Goal: Task Accomplishment & Management: Use online tool/utility

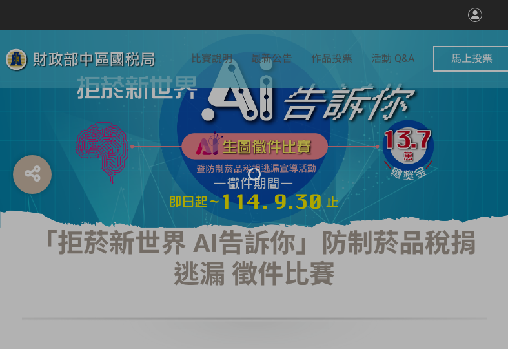
select select "vote"
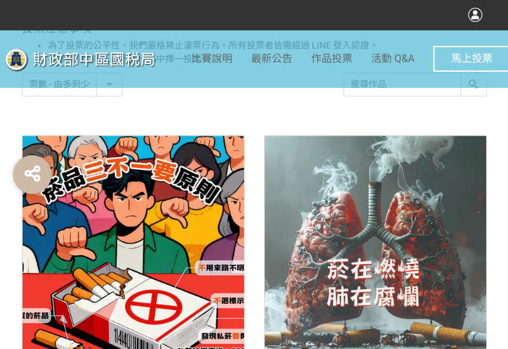
scroll to position [581, 0]
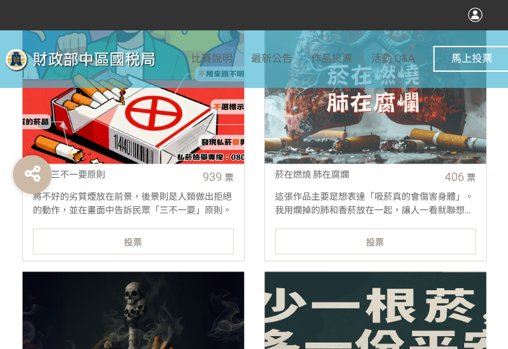
click at [181, 234] on div "投票" at bounding box center [133, 241] width 201 height 26
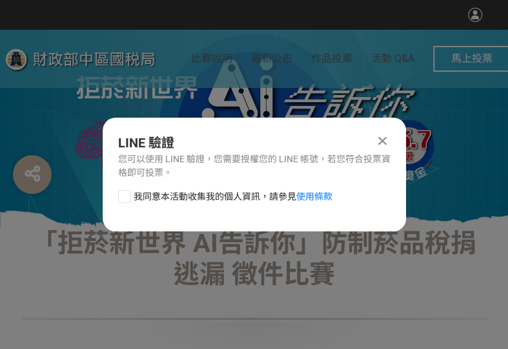
click at [125, 196] on div at bounding box center [124, 196] width 13 height 13
checkbox input "true"
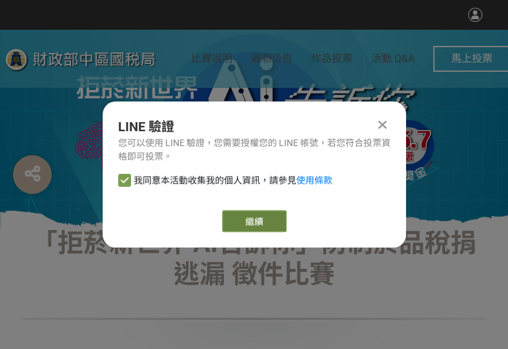
click at [241, 217] on link "繼續" at bounding box center [254, 221] width 65 height 22
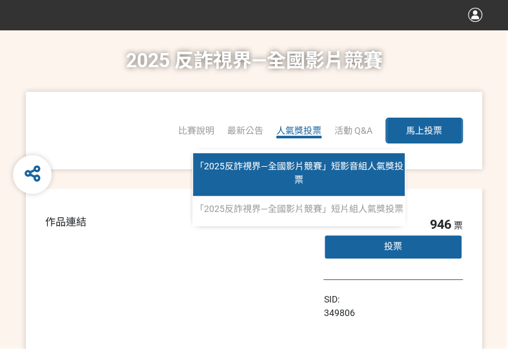
click at [304, 179] on link "「2025反詐視界—全國影片競賽」短影音組人氣獎投票" at bounding box center [299, 174] width 212 height 43
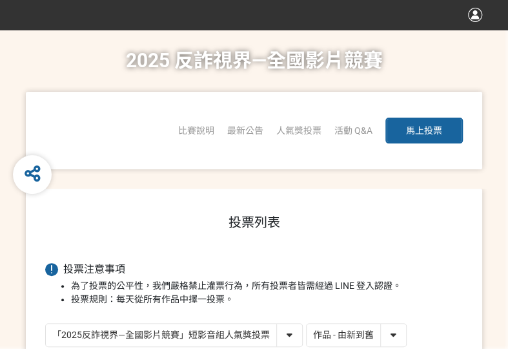
click at [342, 336] on select "作品 - 由新到舊 作品 - 由舊到新 票數 - 由多到少 票數 - 由少到多" at bounding box center [356, 335] width 99 height 23
select select "vote"
click at [307, 324] on select "作品 - 由新到舊 作品 - 由舊到新 票數 - 由多到少 票數 - 由少到多" at bounding box center [356, 335] width 99 height 23
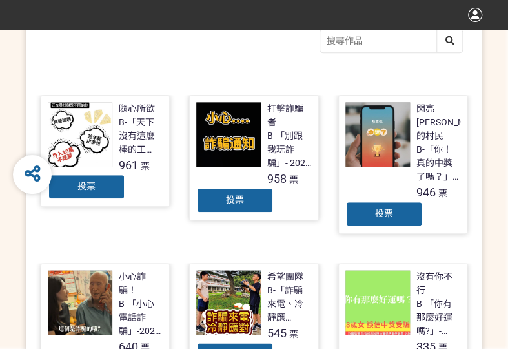
scroll to position [323, 0]
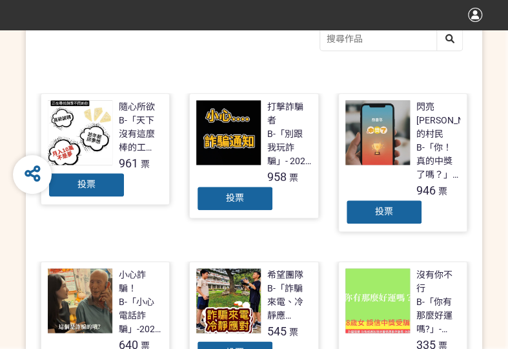
click at [244, 200] on div "投票" at bounding box center [234, 198] width 77 height 26
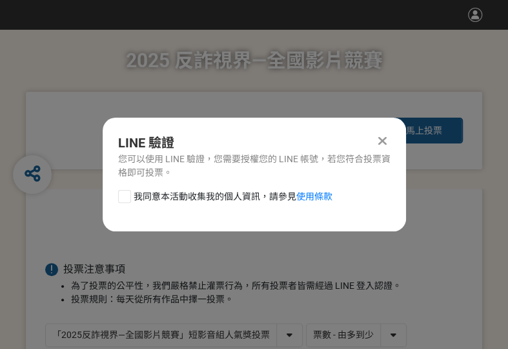
click at [121, 196] on div at bounding box center [124, 196] width 13 height 13
checkbox input "true"
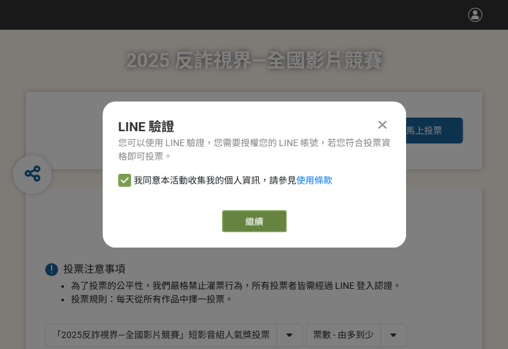
click at [256, 214] on link "繼續" at bounding box center [254, 221] width 65 height 22
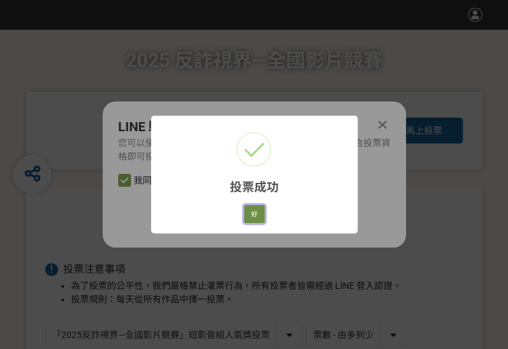
click at [262, 211] on button "好" at bounding box center [254, 214] width 21 height 18
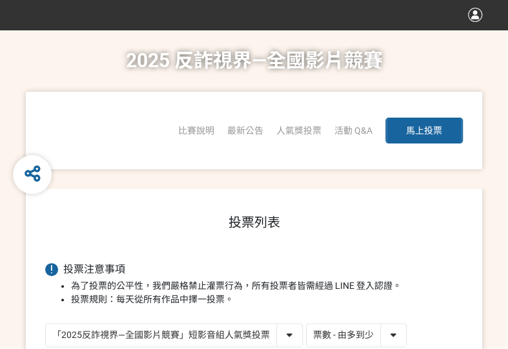
scroll to position [229, 0]
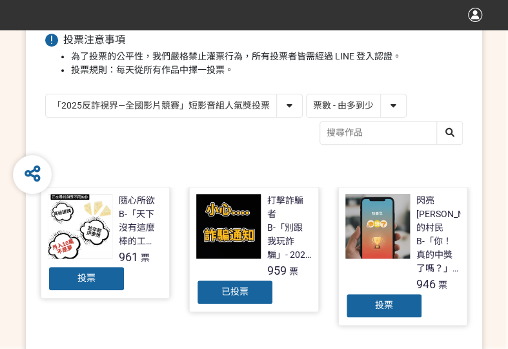
click at [229, 100] on select "「2025反詐視界—全國影片競賽」短影音組人氣獎投票 「2025反詐視界—全國影片競賽」短片組人氣獎投票" at bounding box center [174, 105] width 256 height 23
select select "13146"
click at [46, 94] on select "「2025反詐視界—全國影片競賽」短影音組人氣獎投票 「2025反詐視界—全國影片競賽」短片組人氣獎投票" at bounding box center [174, 105] width 256 height 23
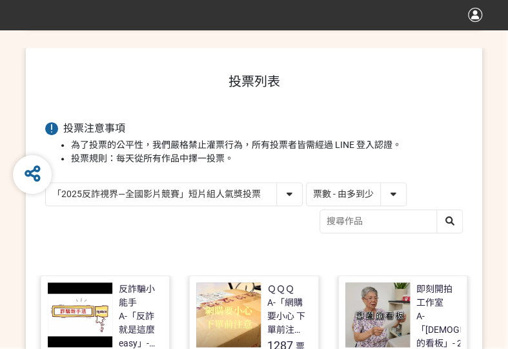
scroll to position [258, 0]
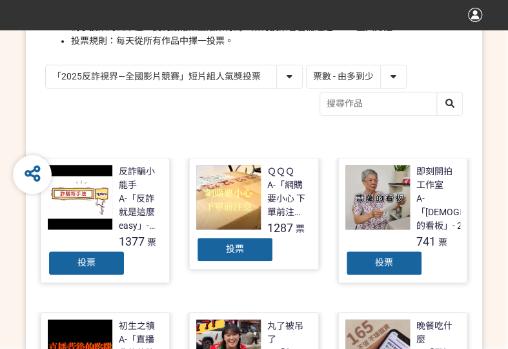
click at [87, 264] on span "投票" at bounding box center [86, 262] width 18 height 10
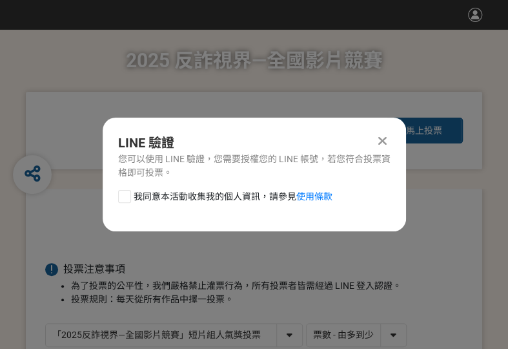
click at [130, 193] on div at bounding box center [124, 196] width 13 height 13
checkbox input "true"
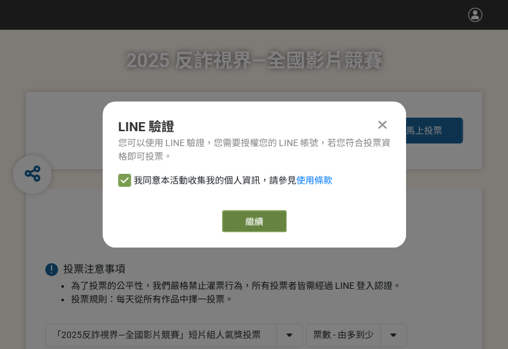
click at [225, 212] on div "繼續" at bounding box center [254, 221] width 273 height 22
click at [245, 219] on link "繼續" at bounding box center [254, 221] width 65 height 22
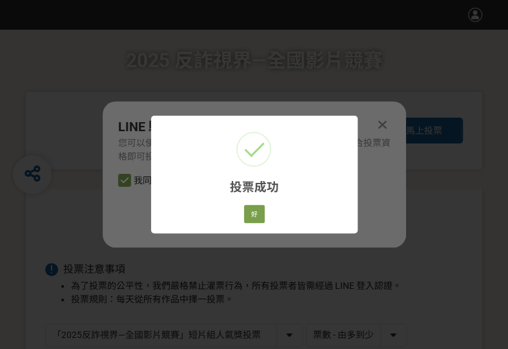
click at [236, 213] on div "投票成功 × 好 Cancel" at bounding box center [254, 174] width 207 height 117
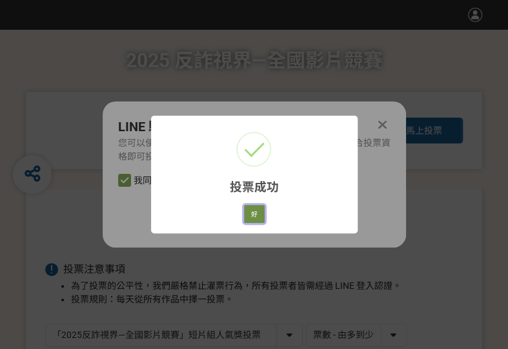
click at [246, 215] on button "好" at bounding box center [254, 214] width 21 height 18
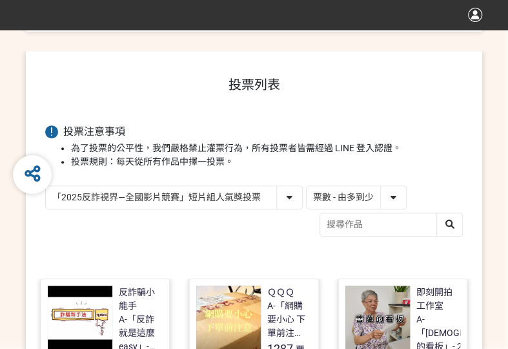
scroll to position [199, 0]
